Goal: Check status

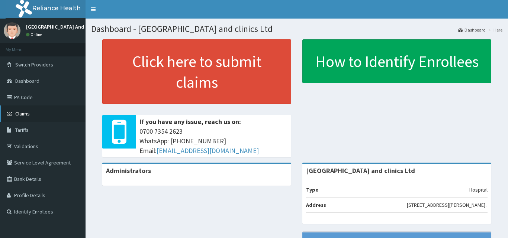
click at [21, 113] on span "Claims" at bounding box center [22, 113] width 14 height 7
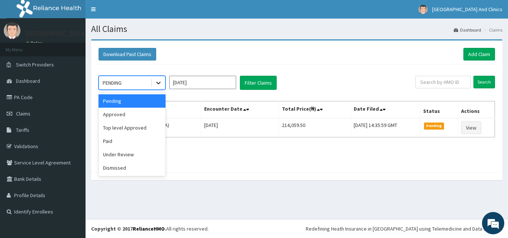
click at [156, 84] on icon at bounding box center [158, 82] width 7 height 7
click at [116, 119] on div "Approved" at bounding box center [131, 114] width 67 height 13
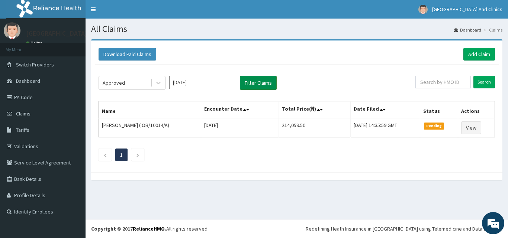
click at [263, 82] on button "Filter Claims" at bounding box center [258, 83] width 37 height 14
